Goal: Navigation & Orientation: Find specific page/section

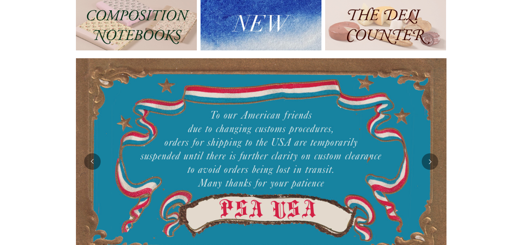
scroll to position [99, 0]
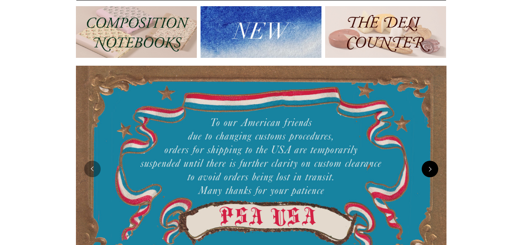
click at [429, 169] on button "Next" at bounding box center [430, 168] width 17 height 17
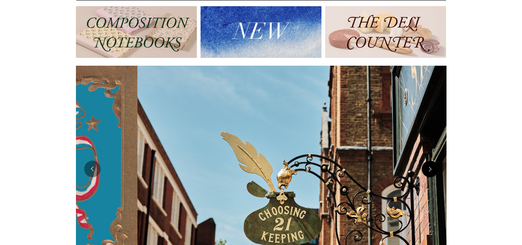
scroll to position [0, 370]
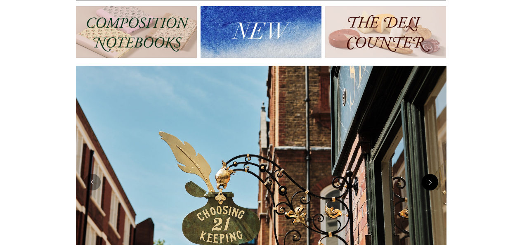
click at [429, 169] on img at bounding box center [261, 182] width 370 height 233
click at [428, 181] on button "Next" at bounding box center [430, 182] width 17 height 17
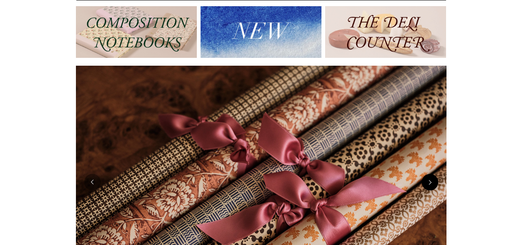
click at [428, 181] on button "Next" at bounding box center [430, 182] width 17 height 17
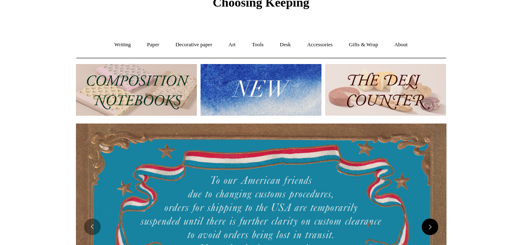
scroll to position [0, 0]
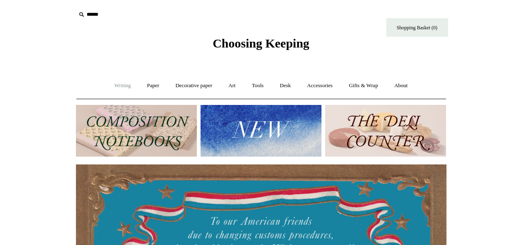
click at [118, 88] on link "Writing +" at bounding box center [122, 86] width 31 height 22
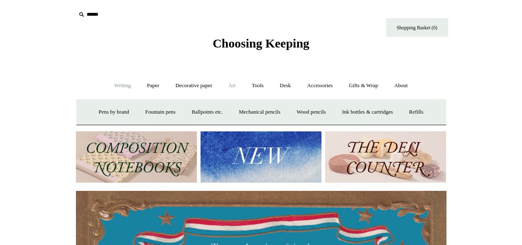
click at [230, 87] on link "Art +" at bounding box center [232, 86] width 22 height 22
click at [410, 83] on link "About +" at bounding box center [401, 86] width 28 height 22
click at [374, 80] on link "Gifts & Wrap +" at bounding box center [363, 86] width 44 height 22
click at [326, 83] on link "Accessories +" at bounding box center [319, 86] width 40 height 22
click at [119, 106] on link "Personal Accessories +" at bounding box center [121, 112] width 60 height 22
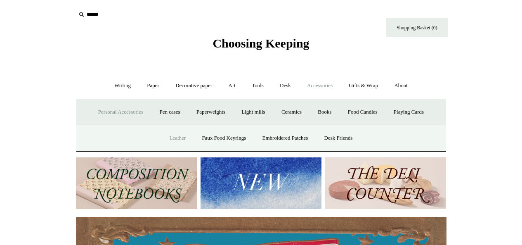
click at [171, 137] on link "Leather" at bounding box center [177, 138] width 31 height 22
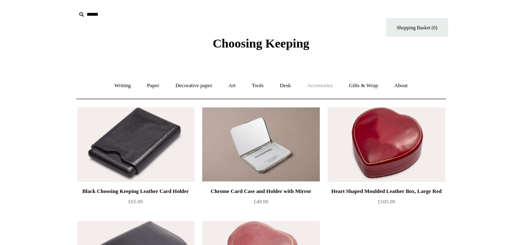
click at [316, 86] on link "Accessories +" at bounding box center [319, 86] width 40 height 22
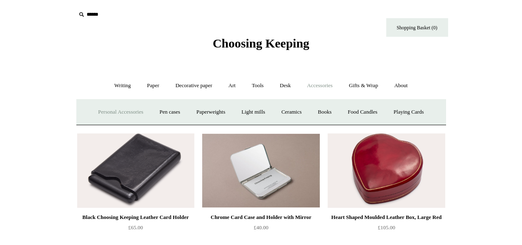
click at [133, 113] on link "Personal Accessories +" at bounding box center [121, 112] width 60 height 22
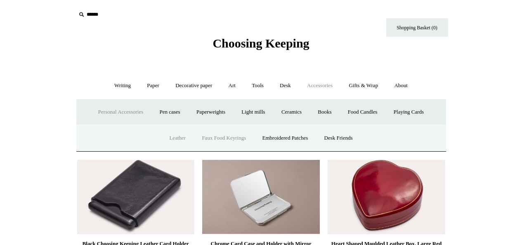
click at [210, 133] on link "Faux Food Keyrings" at bounding box center [223, 138] width 59 height 22
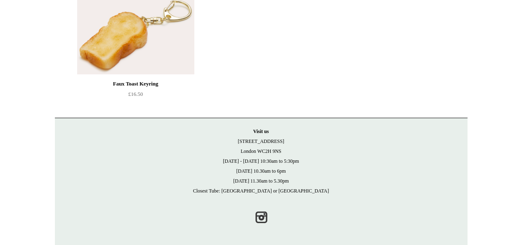
scroll to position [677, 0]
